Goal: Task Accomplishment & Management: Use online tool/utility

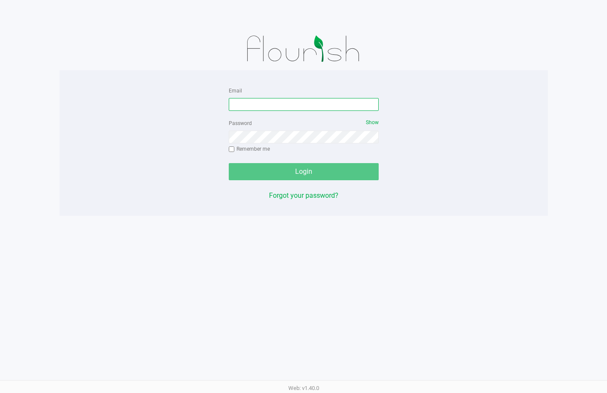
click at [319, 105] on input "Email" at bounding box center [304, 104] width 150 height 13
type input "[EMAIL_ADDRESS][DOMAIN_NAME]"
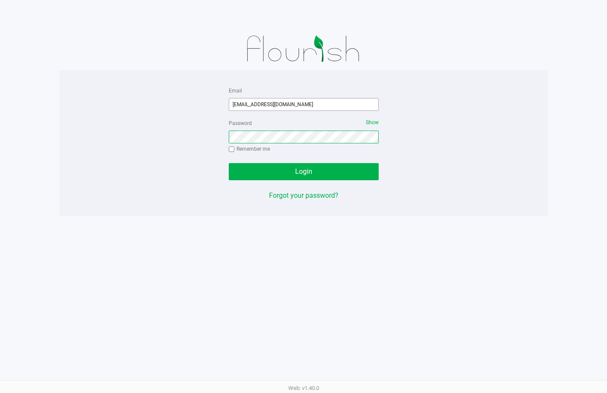
click at [229, 163] on button "Login" at bounding box center [304, 171] width 150 height 17
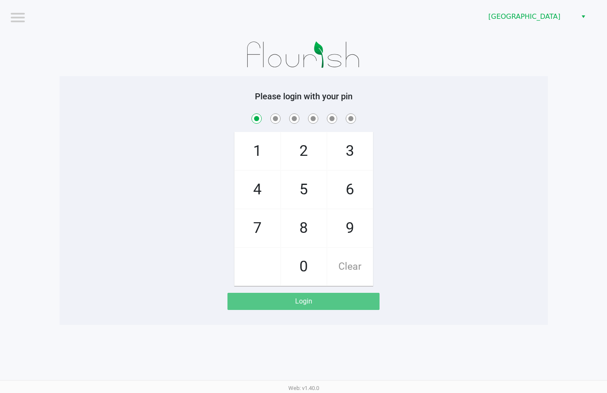
checkbox input "true"
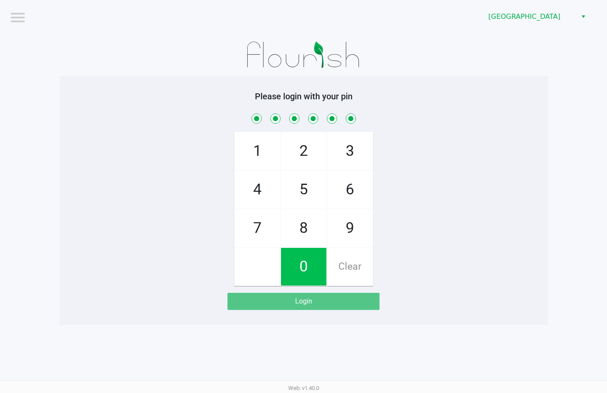
checkbox input "true"
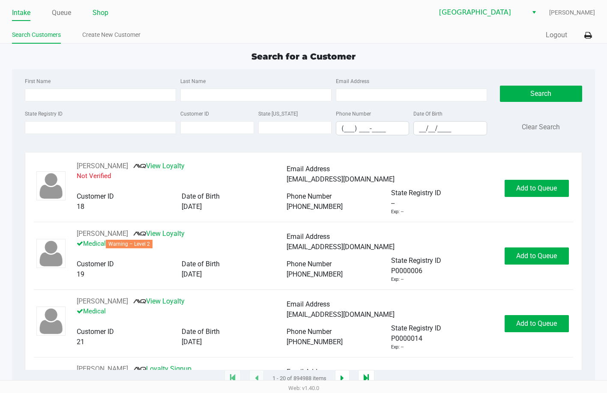
click at [99, 14] on link "Shop" at bounding box center [101, 13] width 16 height 12
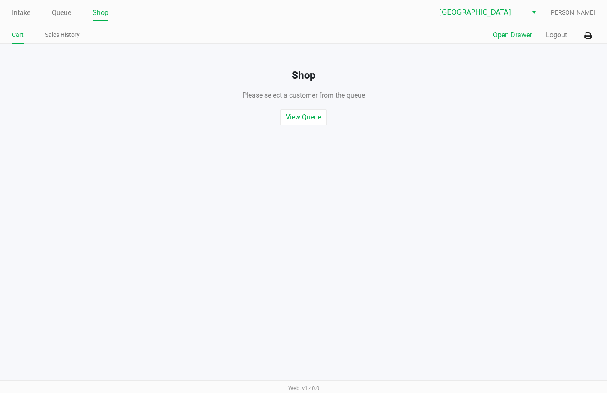
click at [506, 37] on button "Open Drawer" at bounding box center [512, 35] width 39 height 10
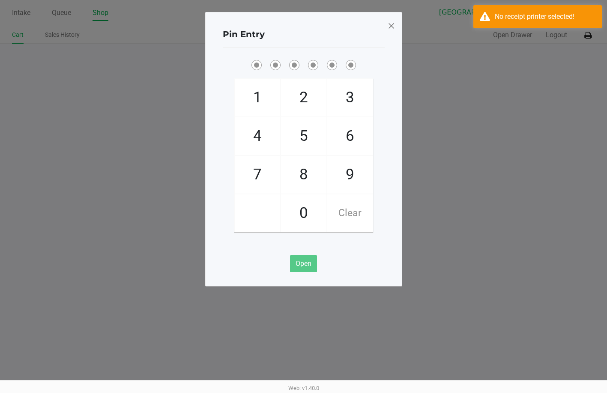
click at [391, 22] on span at bounding box center [391, 26] width 8 height 14
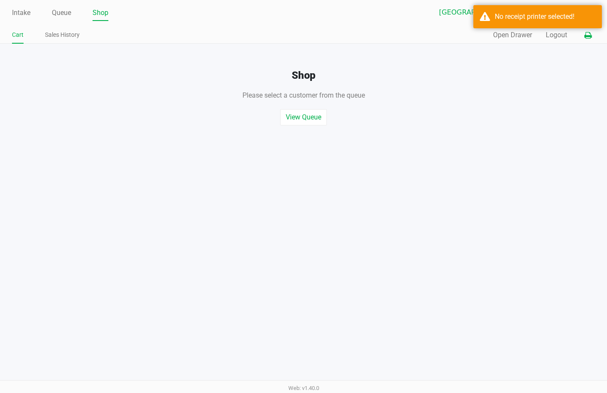
click at [585, 33] on icon at bounding box center [587, 36] width 7 height 6
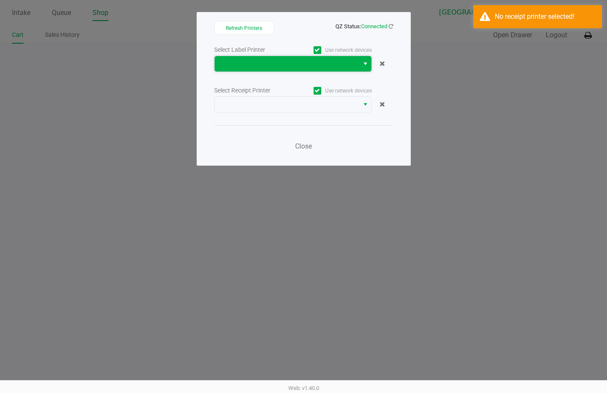
click at [340, 60] on span at bounding box center [287, 64] width 134 height 10
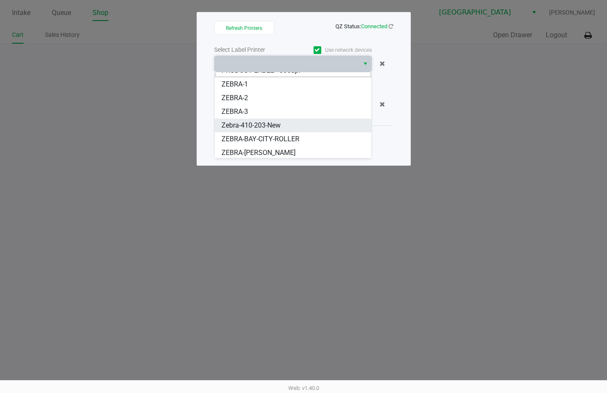
scroll to position [24, 0]
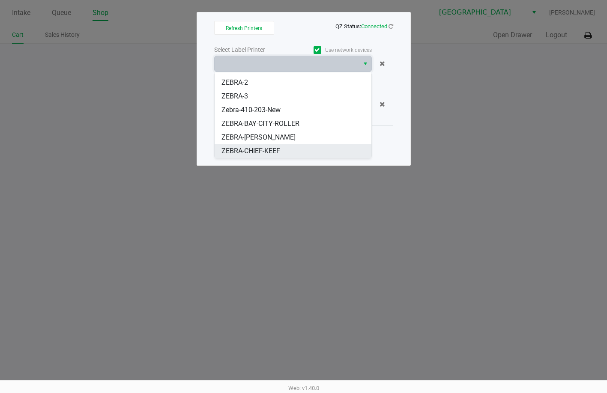
click at [287, 149] on li "ZEBRA-CHIEF-KEEF" at bounding box center [293, 151] width 157 height 14
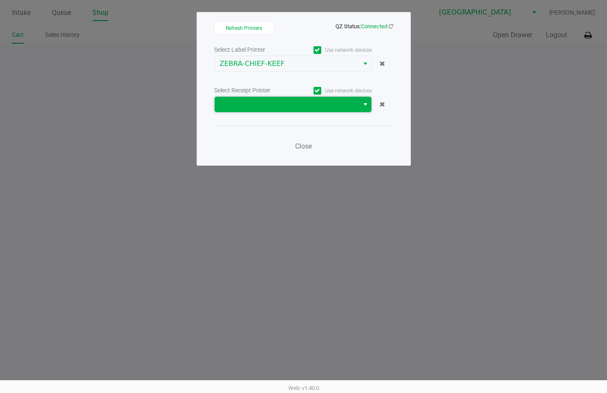
click at [293, 100] on span at bounding box center [287, 104] width 134 height 10
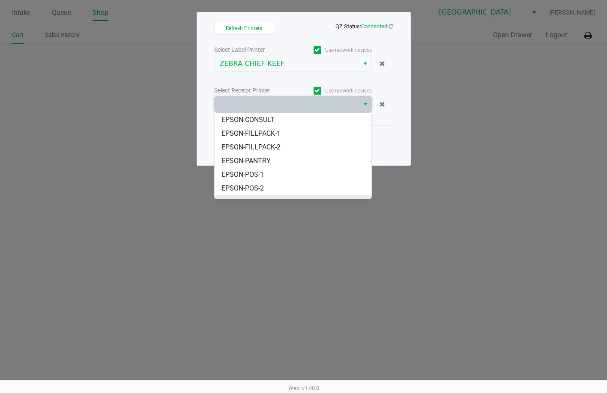
scroll to position [43, 0]
click at [286, 194] on li "EPSON-POS-4" at bounding box center [293, 201] width 157 height 14
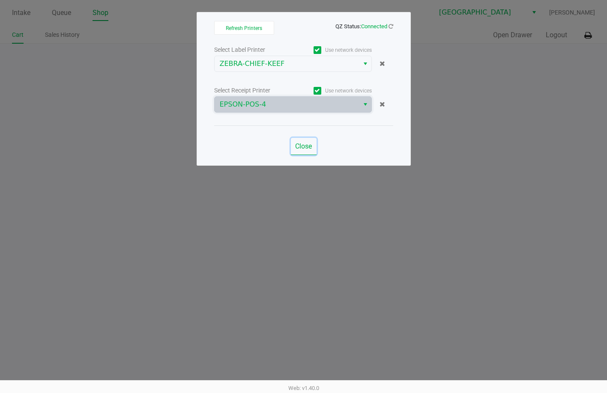
click at [307, 147] on span "Close" at bounding box center [303, 146] width 17 height 8
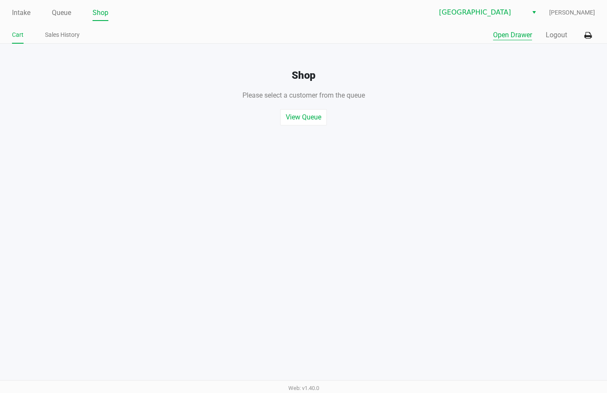
click at [497, 35] on button "Open Drawer" at bounding box center [512, 35] width 39 height 10
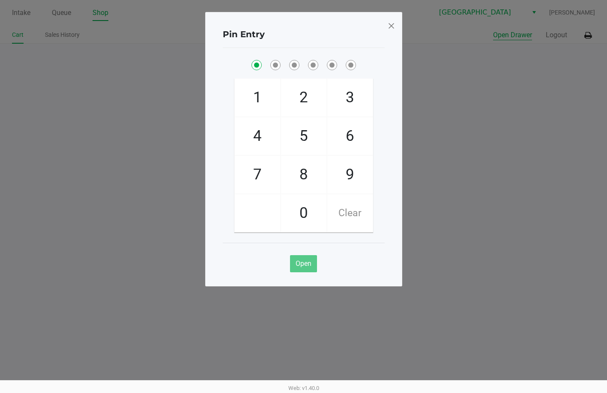
checkbox input "true"
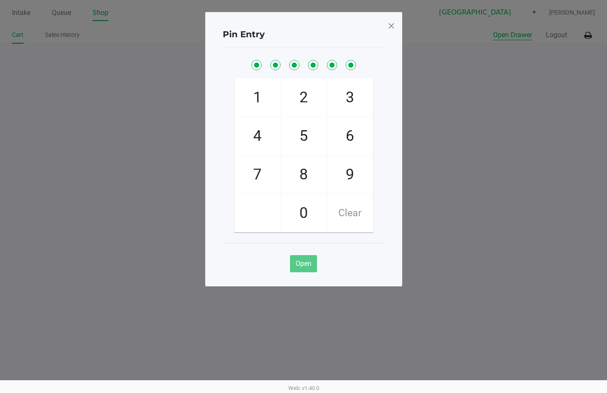
checkbox input "true"
